Goal: Task Accomplishment & Management: Manage account settings

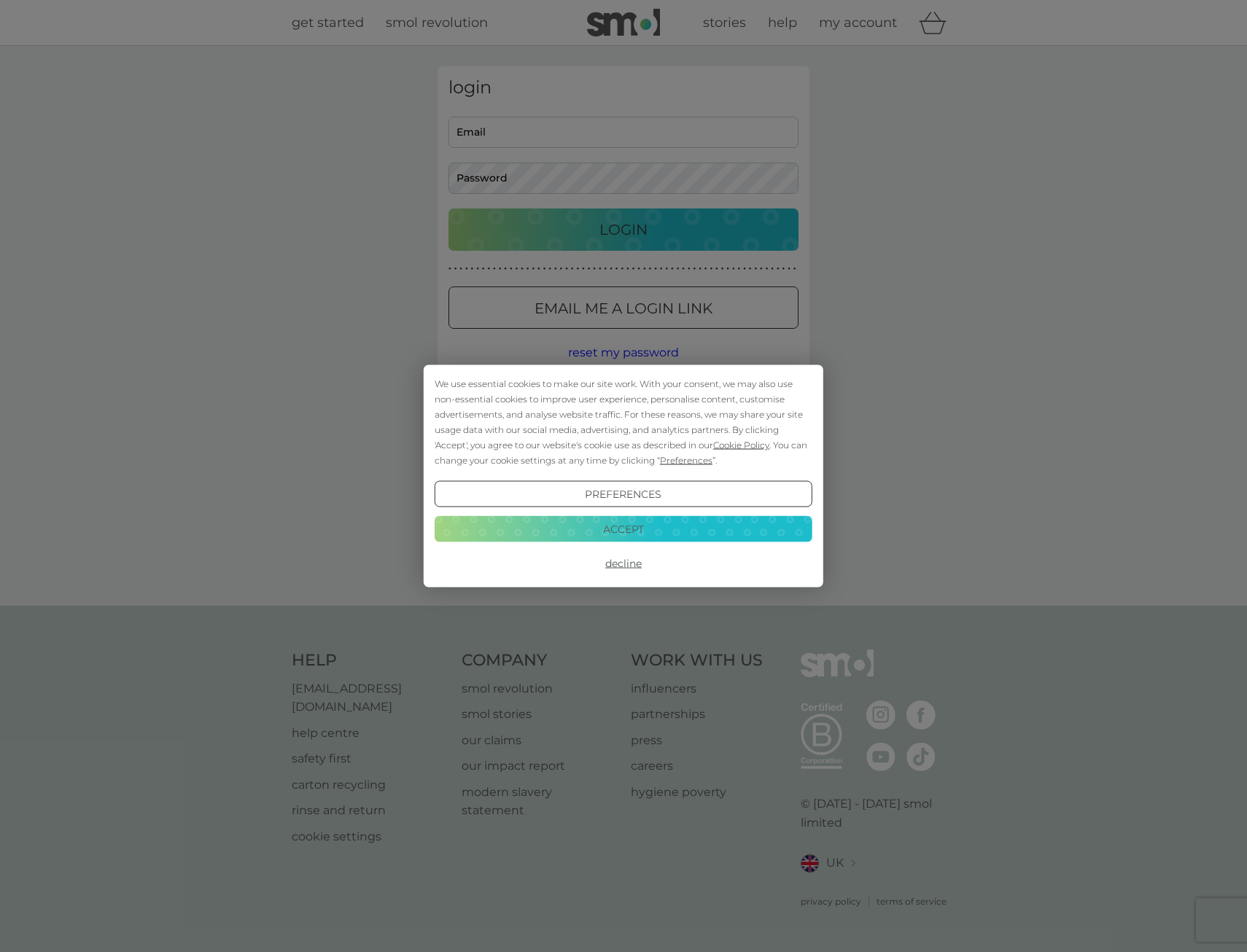
click at [629, 526] on button "Accept" at bounding box center [623, 528] width 377 height 27
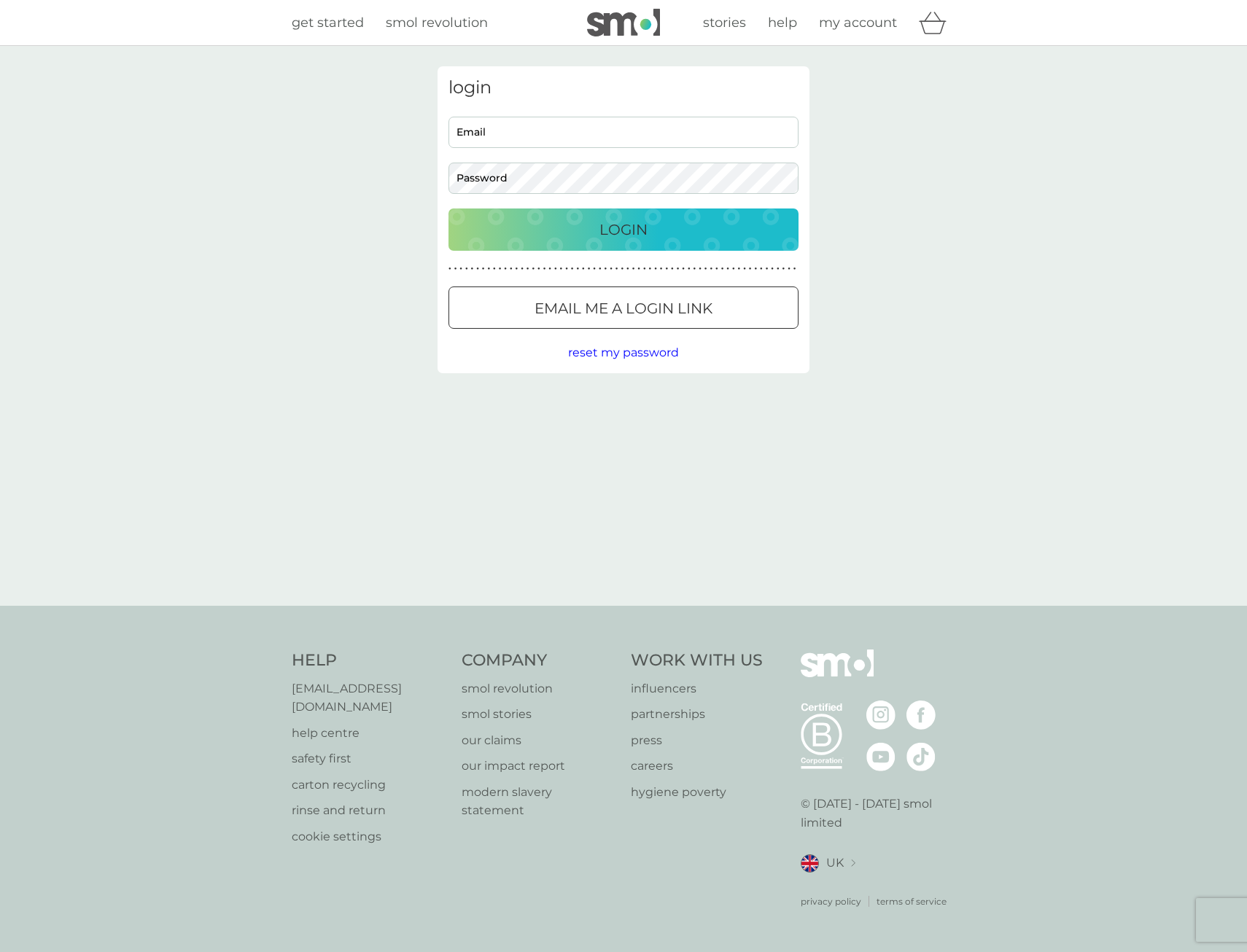
click at [530, 129] on input "Email" at bounding box center [623, 132] width 350 height 31
type input "dom.cutter@live.co.uk"
click at [449, 208] on button "Login" at bounding box center [623, 229] width 350 height 42
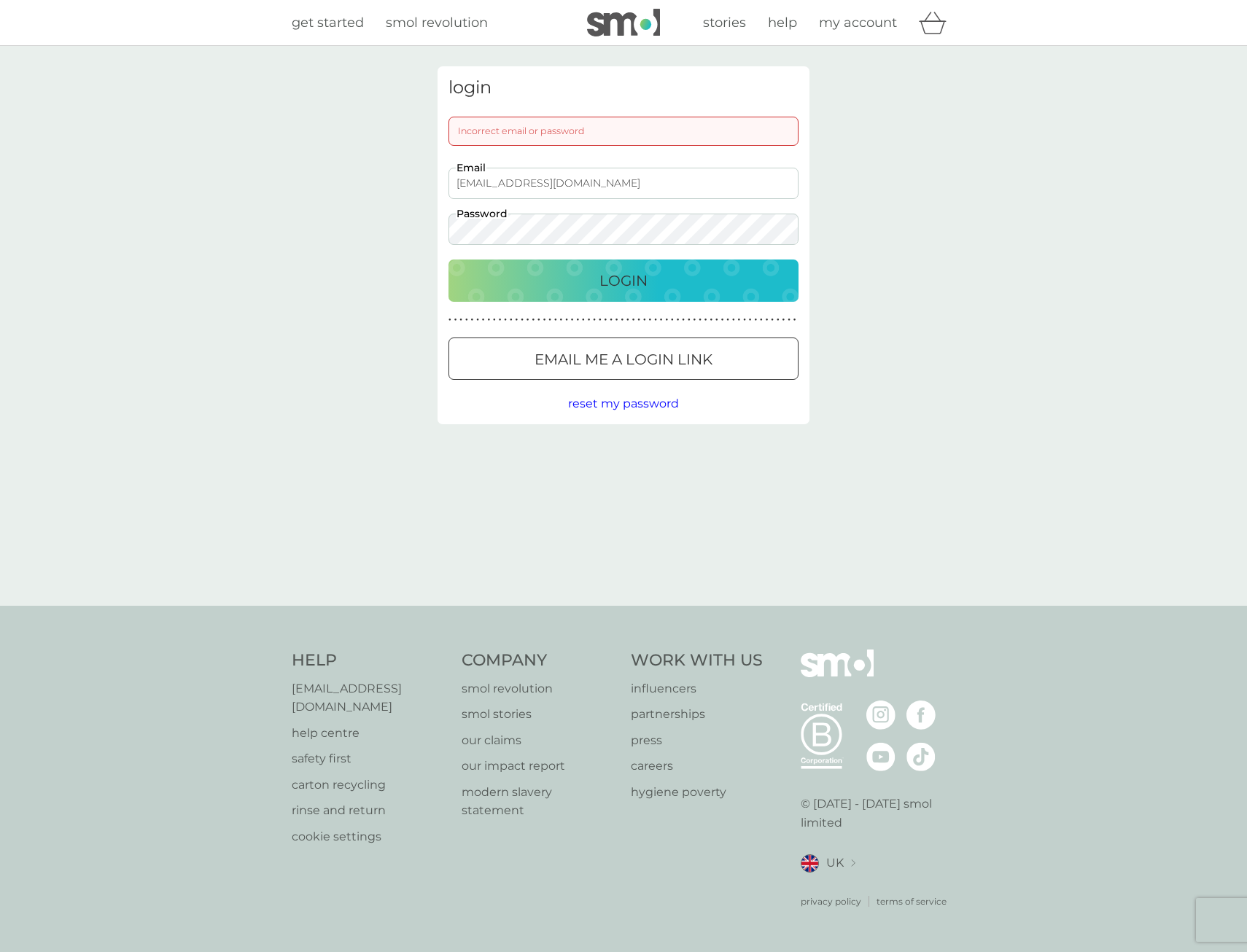
click at [449, 260] on button "Login" at bounding box center [623, 281] width 350 height 42
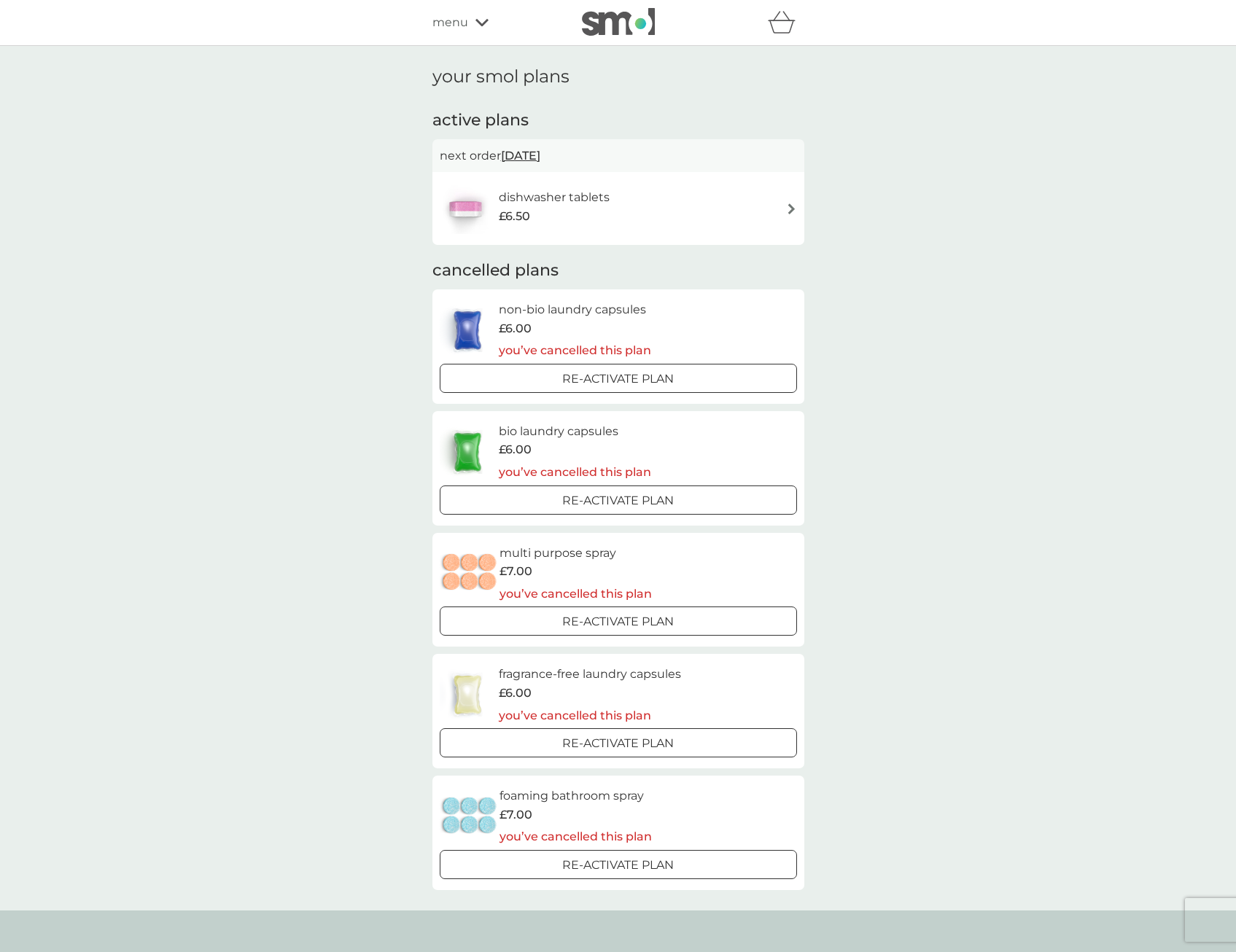
click at [717, 200] on div "dishwasher tablets £6.50" at bounding box center [618, 208] width 357 height 51
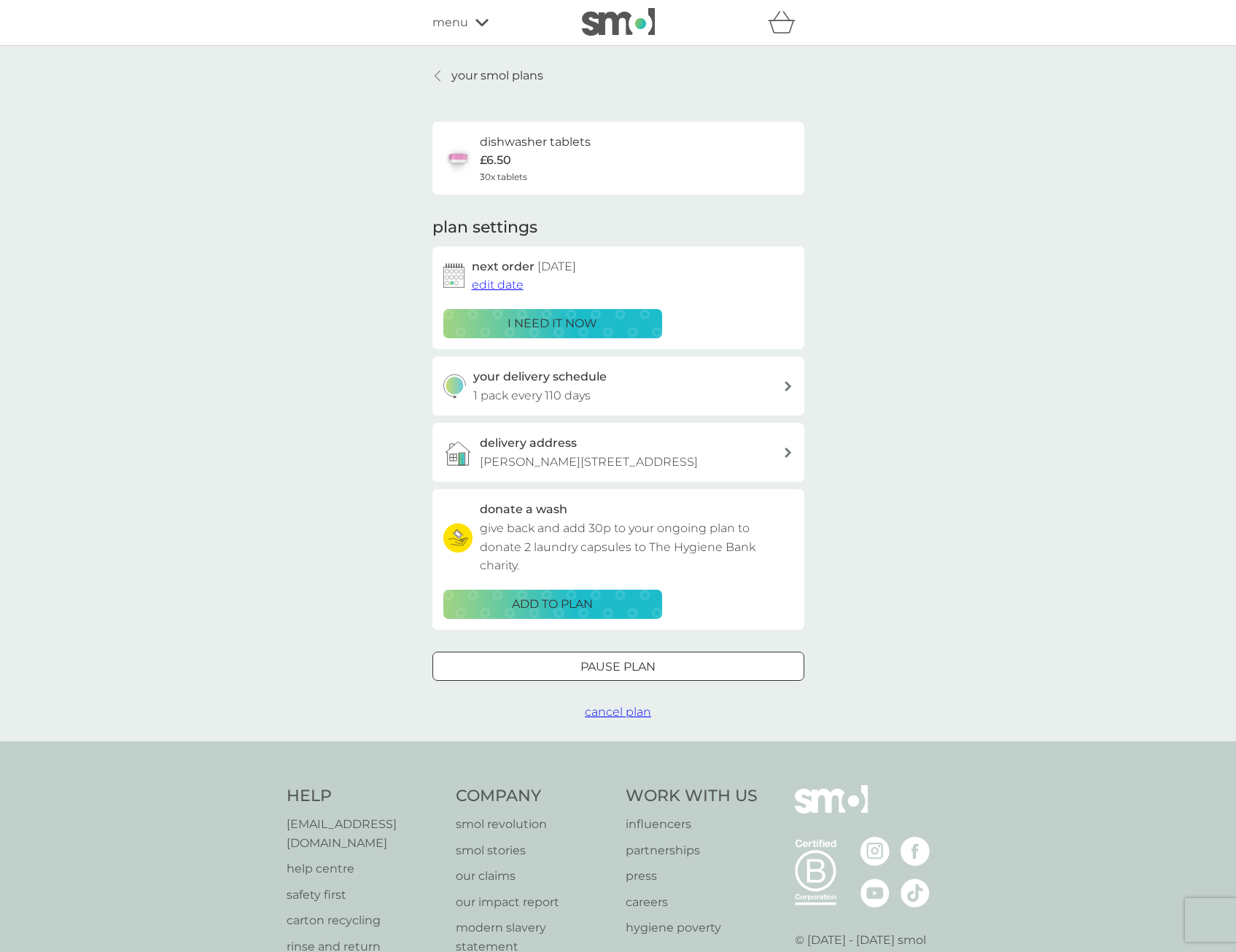
click at [623, 674] on div at bounding box center [618, 667] width 52 height 16
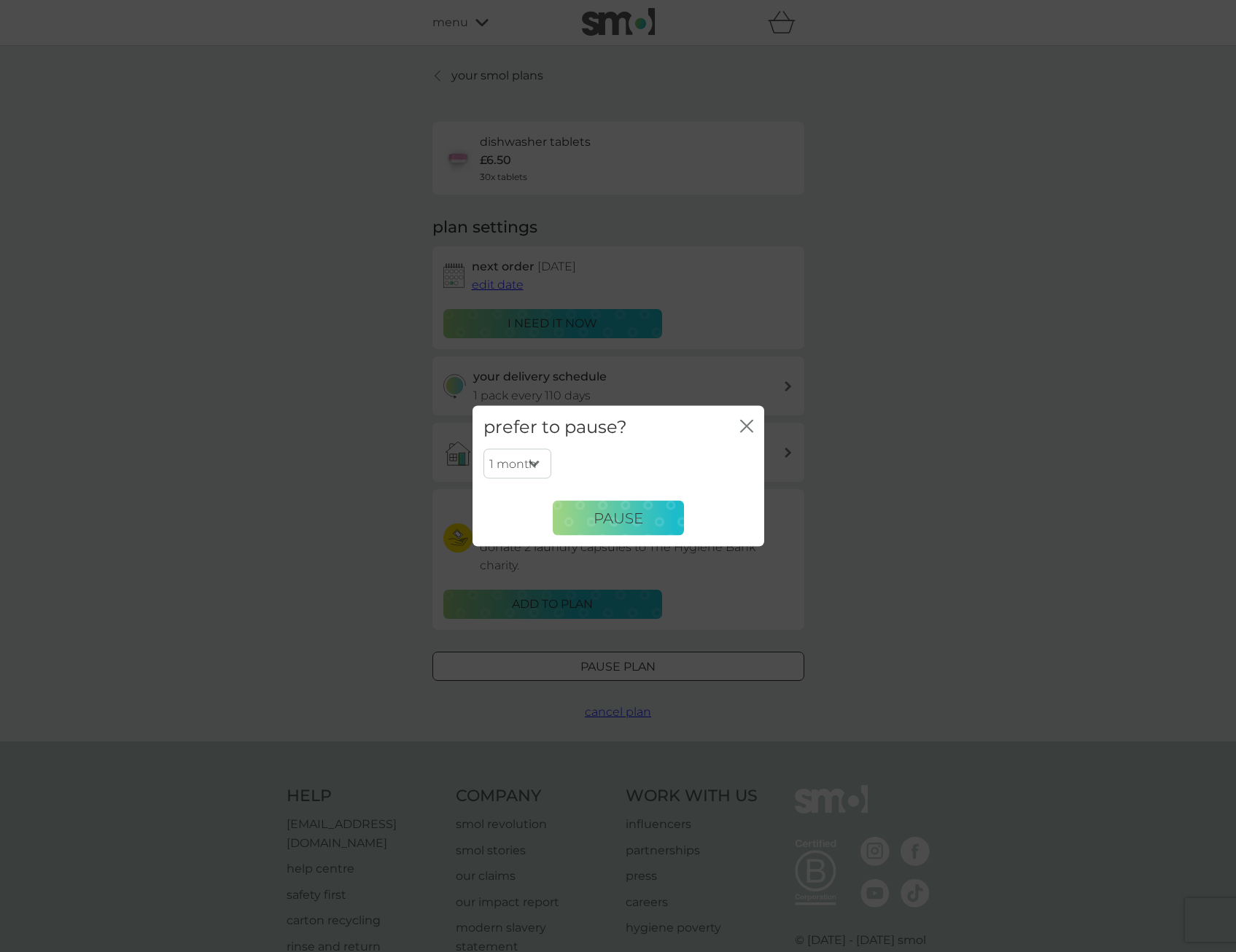
click at [735, 430] on div "prefer to pause? close" at bounding box center [618, 427] width 292 height 43
click at [747, 424] on icon "close" at bounding box center [746, 426] width 13 height 13
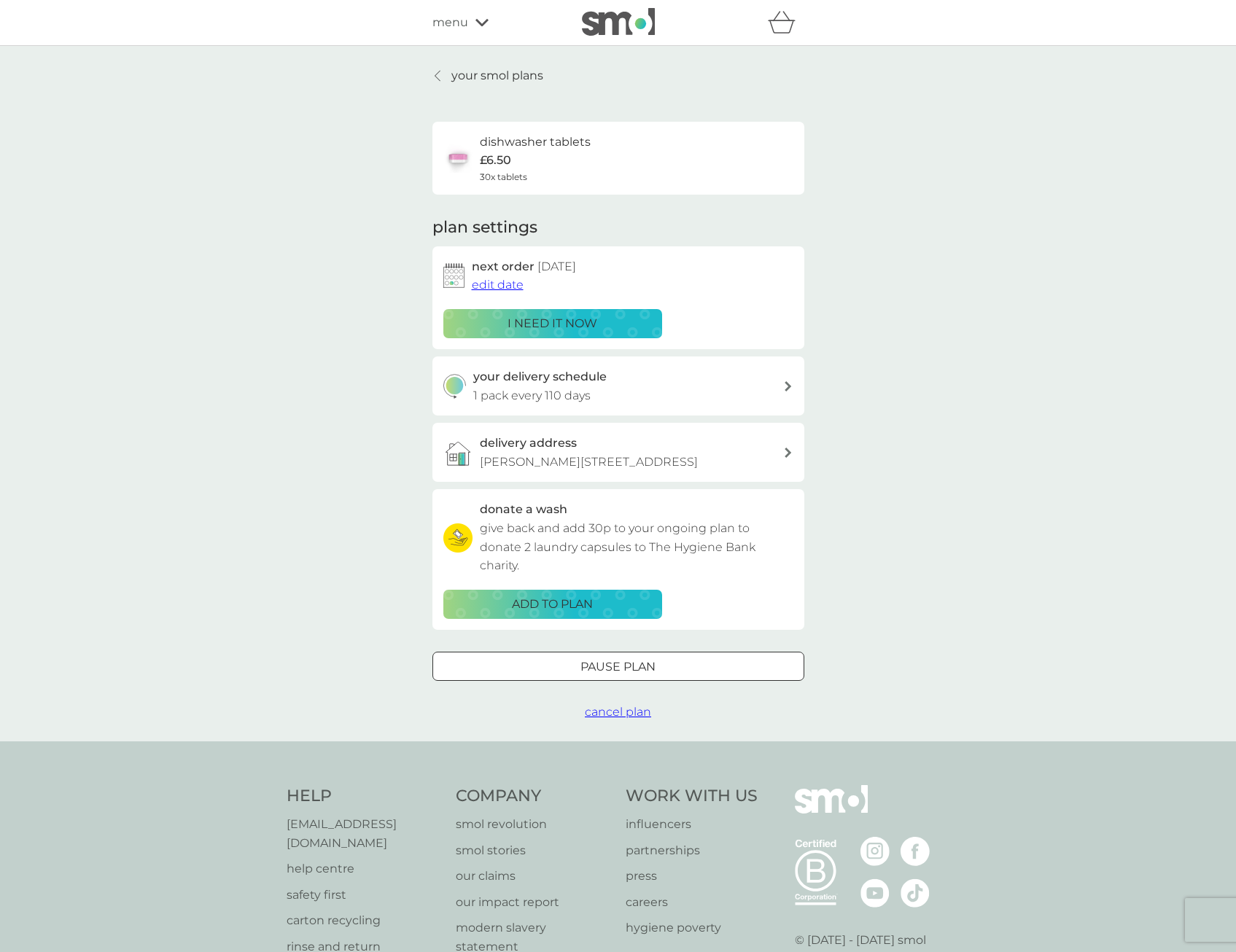
click at [635, 719] on span "cancel plan" at bounding box center [618, 712] width 67 height 14
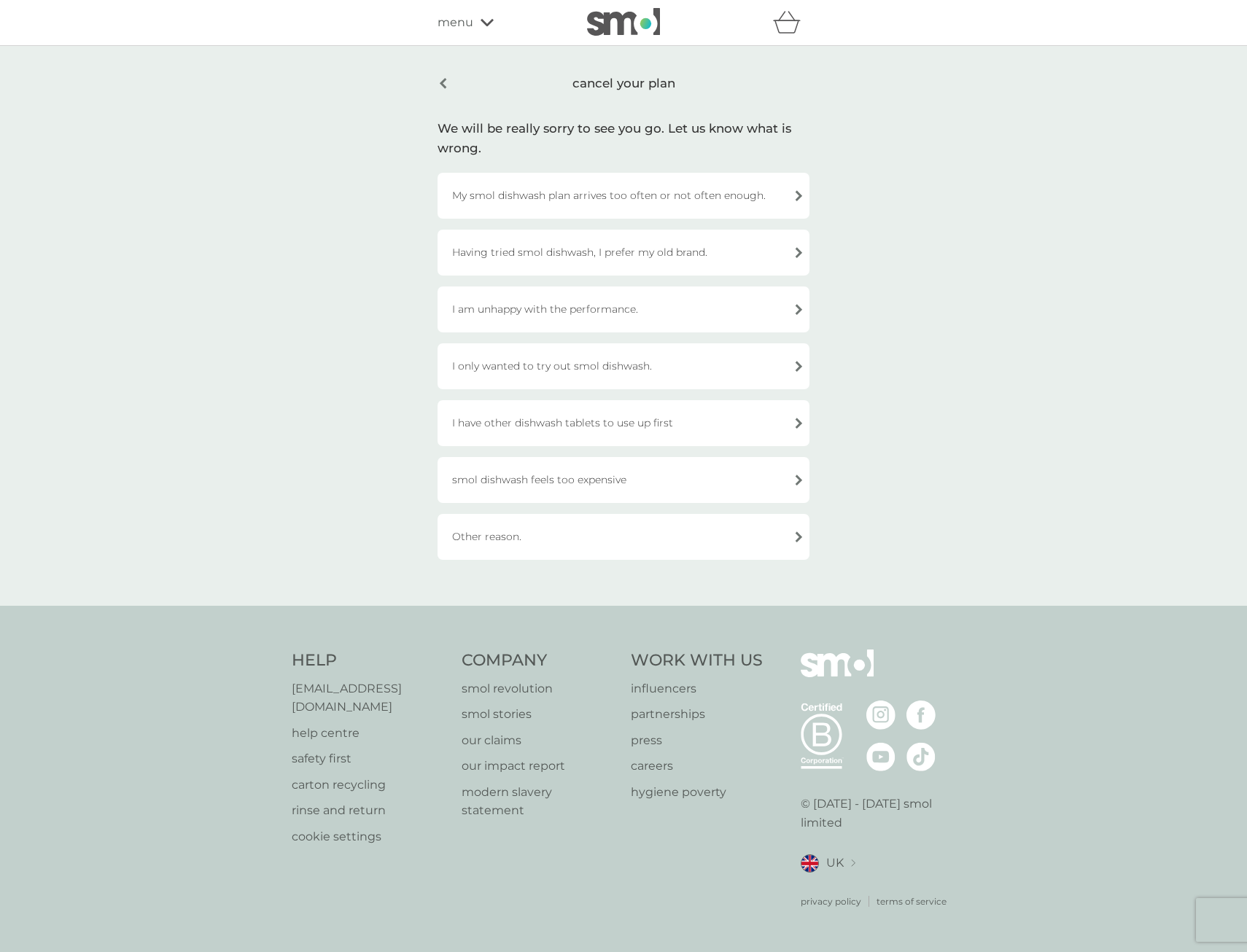
click at [593, 537] on div "Other reason." at bounding box center [623, 537] width 372 height 46
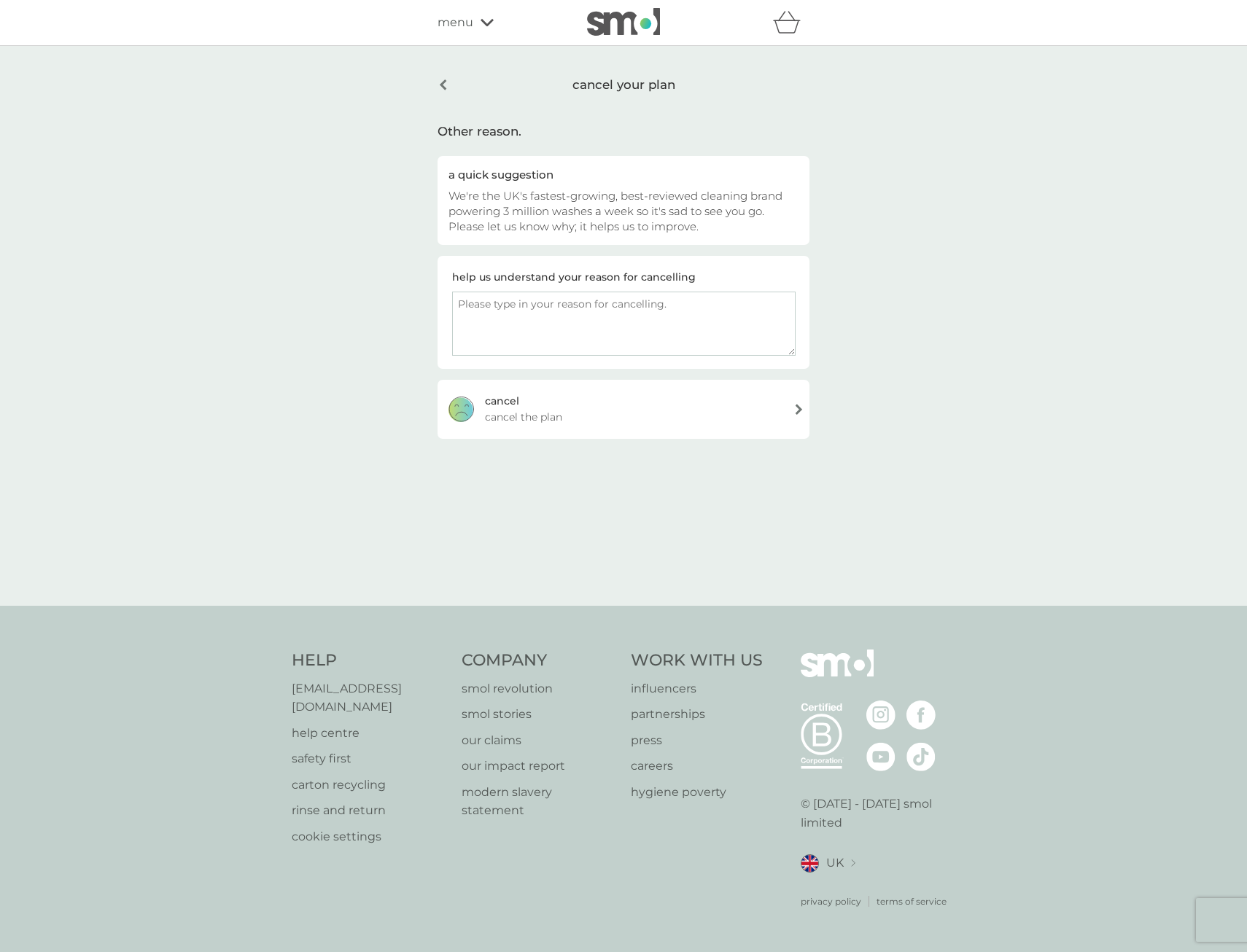
click at [532, 324] on textarea at bounding box center [623, 324] width 344 height 64
type textarea "Moving house but do not yet know where to."
click at [532, 405] on div "[PERSON_NAME] the plan" at bounding box center [623, 409] width 372 height 59
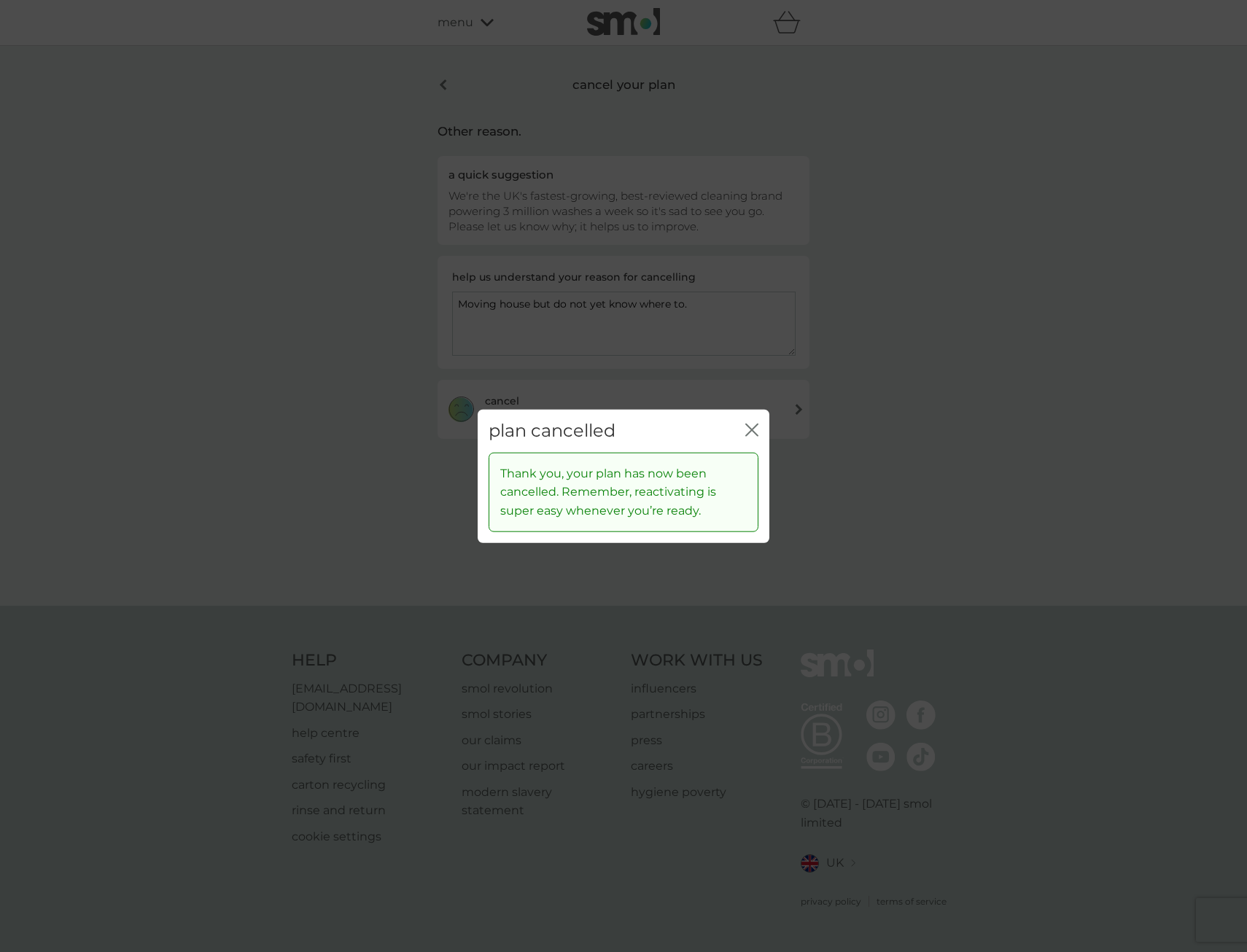
click at [754, 431] on icon "close" at bounding box center [754, 430] width 5 height 12
